Goal: Navigation & Orientation: Find specific page/section

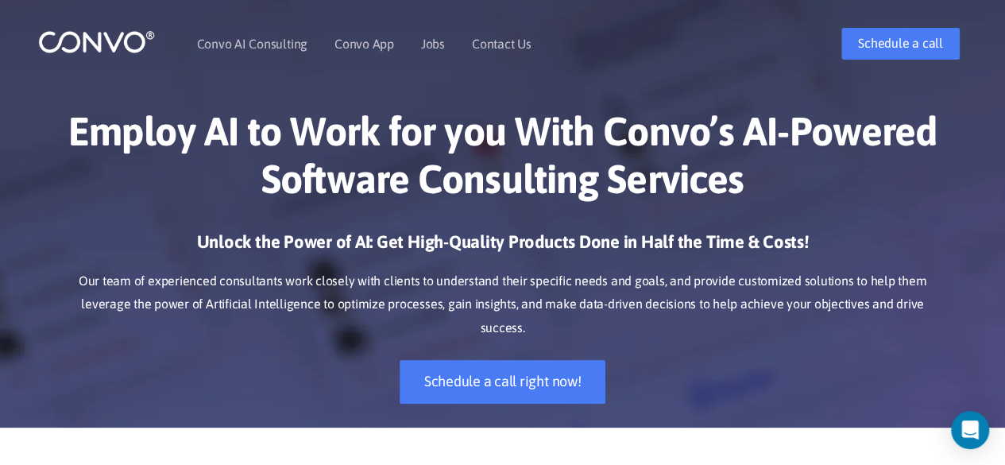
click at [478, 110] on h1 "Employ AI to Work for you With Convo’s AI-Powered Software Consulting Services" at bounding box center [503, 160] width 882 height 107
click at [428, 44] on link "Jobs" at bounding box center [433, 43] width 24 height 13
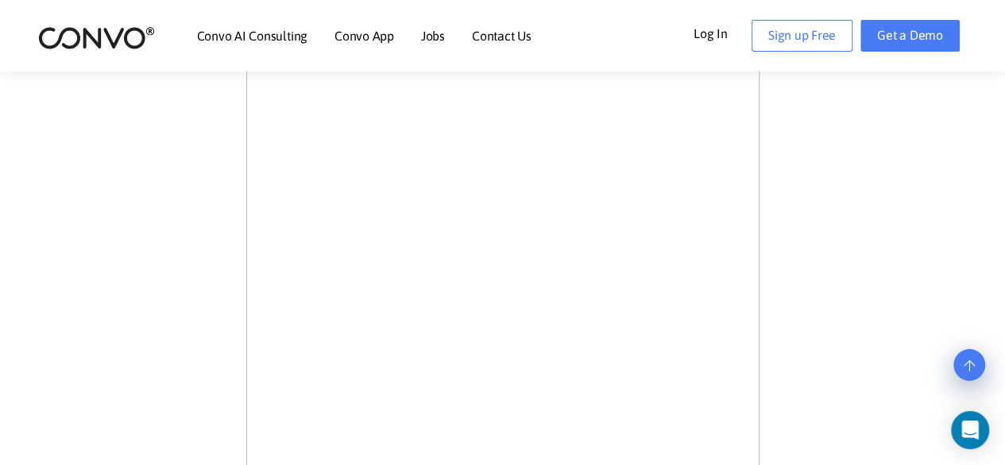
scroll to position [596, 0]
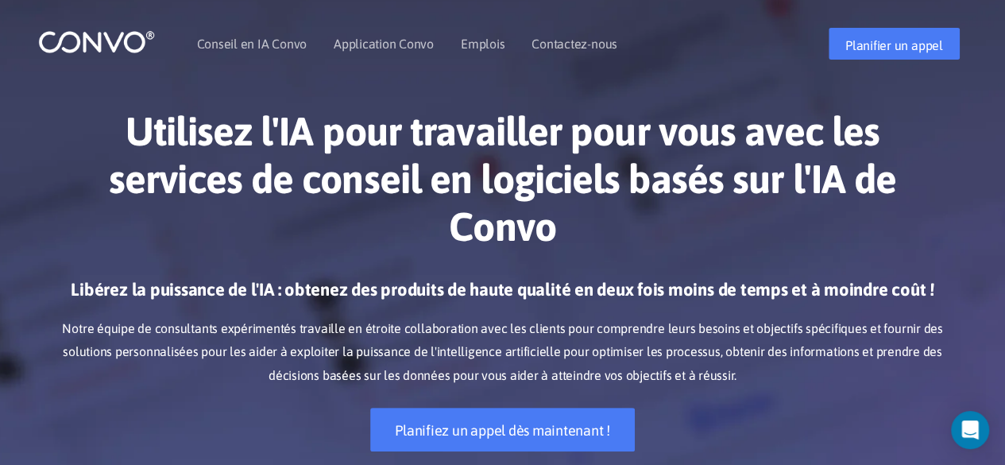
click at [515, 91] on div "Utilisez l'IA pour travailler pour vous avec les services de conseil en logicie…" at bounding box center [503, 279] width 906 height 392
click at [471, 49] on font "Emplois" at bounding box center [483, 44] width 44 height 14
